Goal: Navigation & Orientation: Find specific page/section

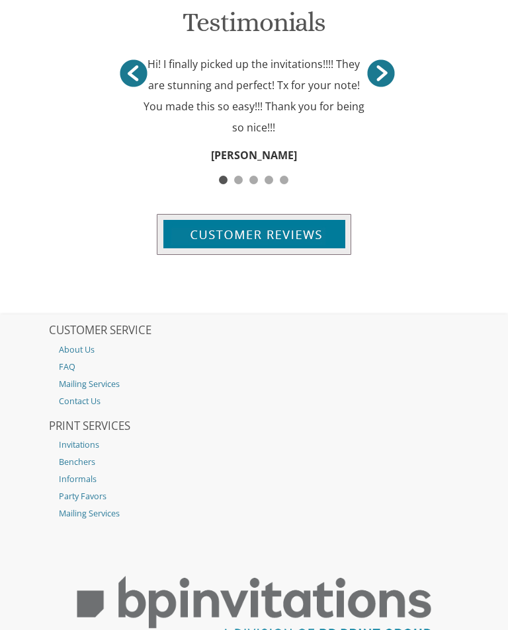
scroll to position [1603, 0]
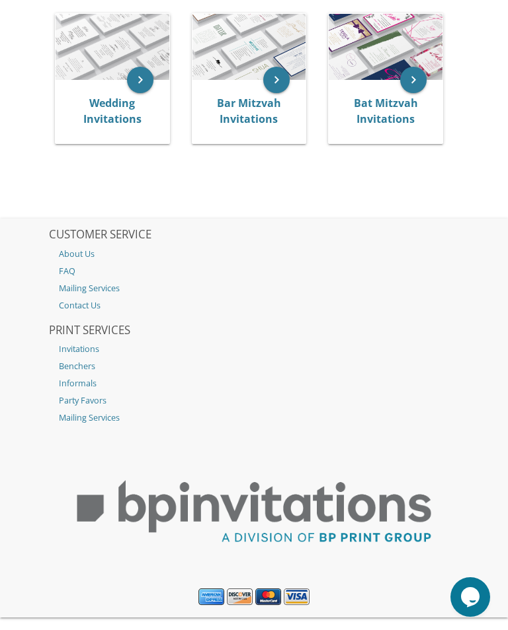
click at [94, 341] on link "Invitations" at bounding box center [254, 349] width 410 height 17
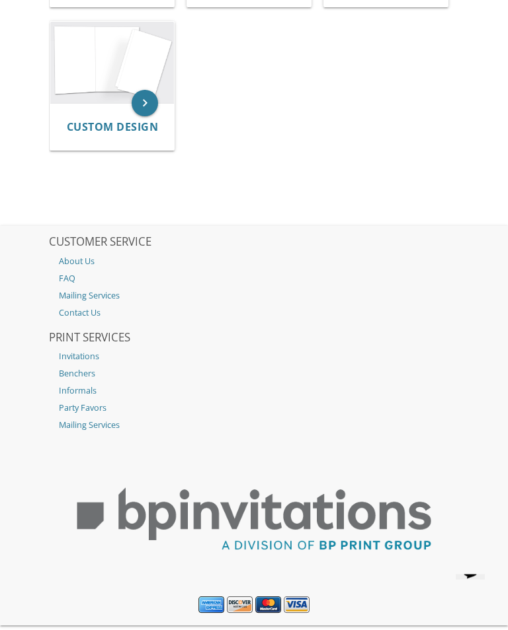
scroll to position [1279, 0]
click at [88, 348] on link "Invitations" at bounding box center [254, 356] width 410 height 17
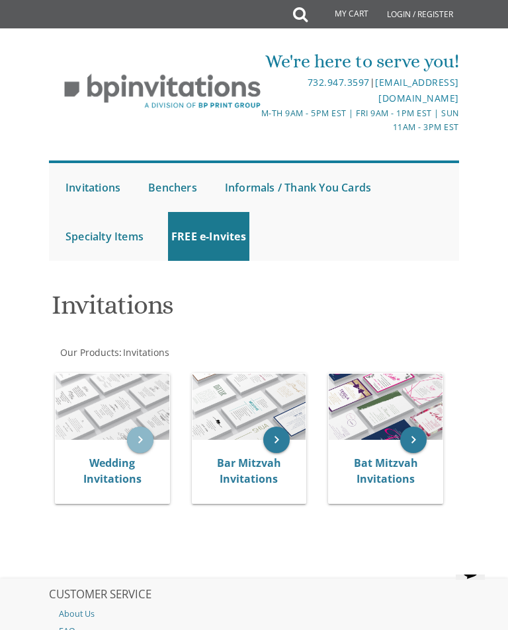
click at [151, 437] on icon "keyboard_arrow_right" at bounding box center [140, 440] width 26 height 26
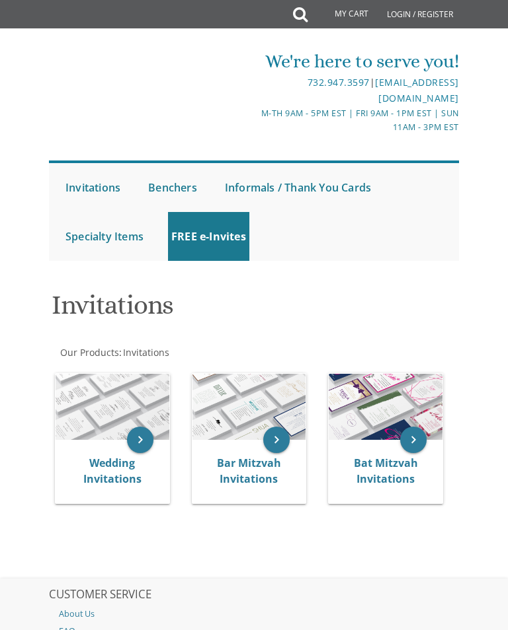
scroll to position [93, 0]
